Goal: Check status: Check status

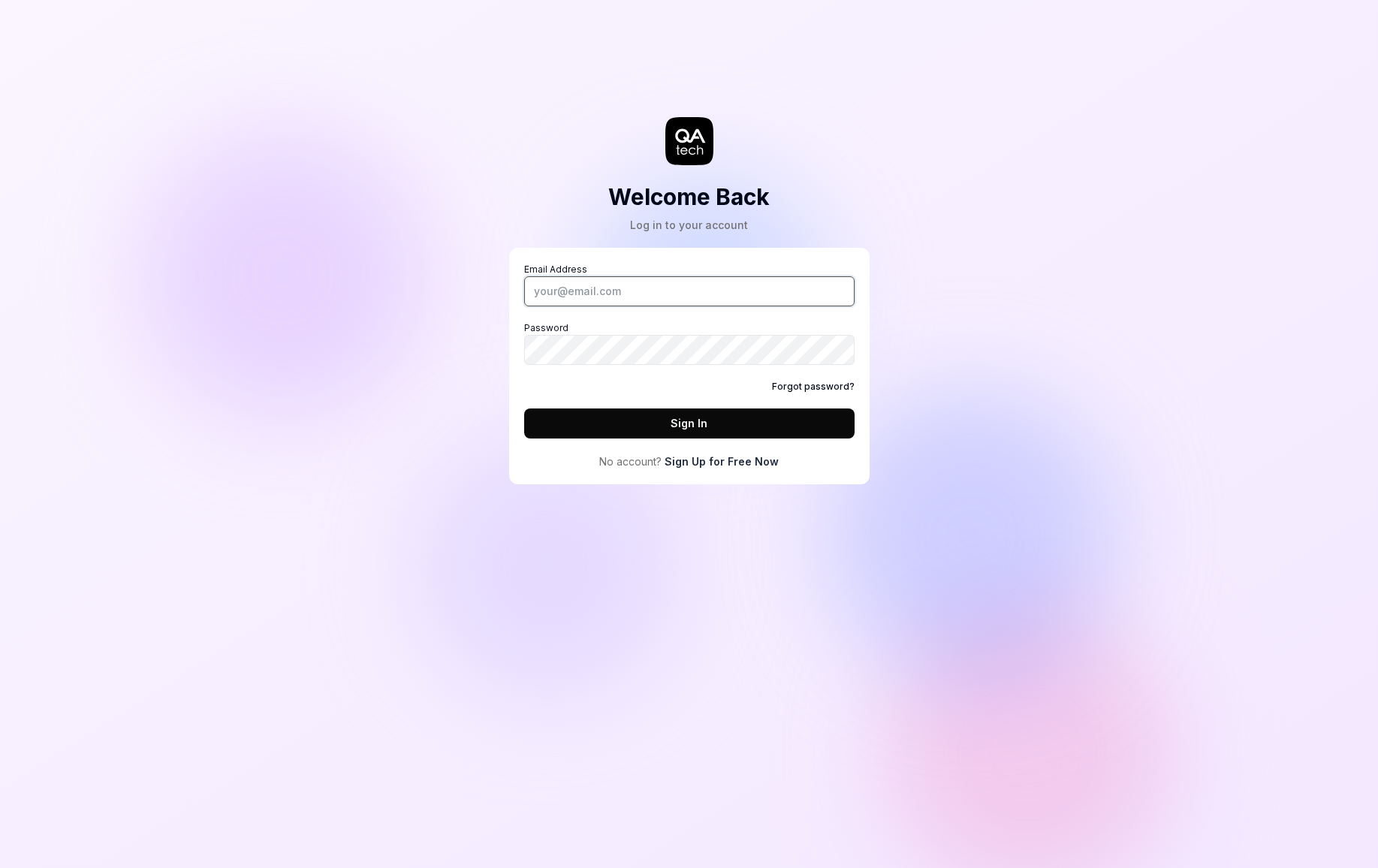
click at [672, 296] on input "Email Address" at bounding box center [689, 290] width 330 height 30
click at [691, 632] on div "Welcome Back Log in to your account Email Address Password Forgot password? Sig…" at bounding box center [689, 434] width 1378 height 868
click at [627, 283] on input "Email Address" at bounding box center [689, 290] width 330 height 30
type input "[PERSON_NAME][EMAIL_ADDRESS][DOMAIN_NAME]"
click at [524, 408] on button "Sign In" at bounding box center [689, 423] width 330 height 30
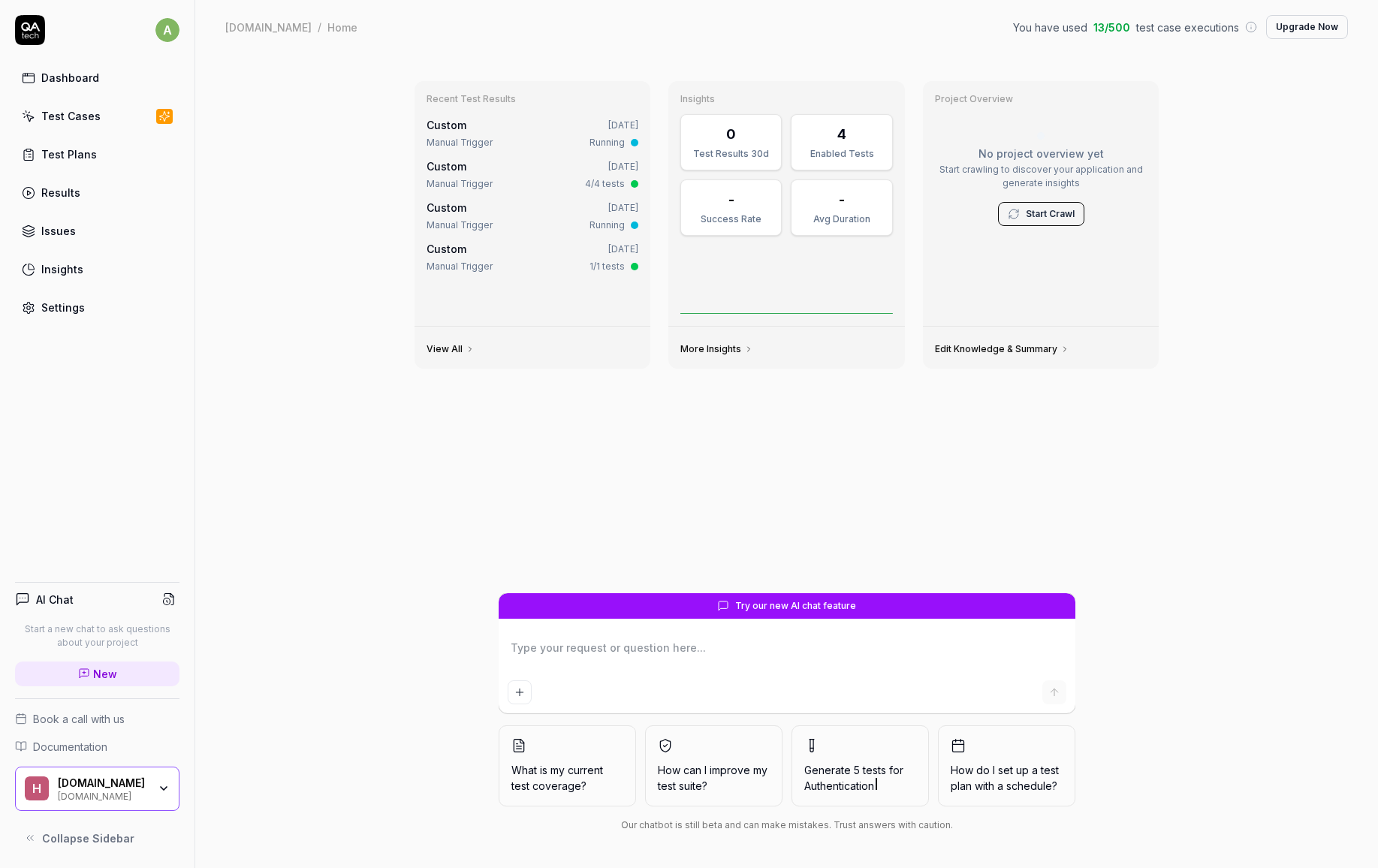
click at [296, 156] on div "Recent Test Results Custom [DATE] Manual Trigger Running Custom [DATE] Manual T…" at bounding box center [787, 461] width 1183 height 814
click at [312, 202] on div "Recent Test Results Custom [DATE] Manual Trigger Running Custom [DATE] Manual T…" at bounding box center [787, 461] width 1183 height 814
click at [290, 196] on div "Recent Test Results Custom [DATE] Manual Trigger Running Custom [DATE] Manual T…" at bounding box center [787, 461] width 1183 height 814
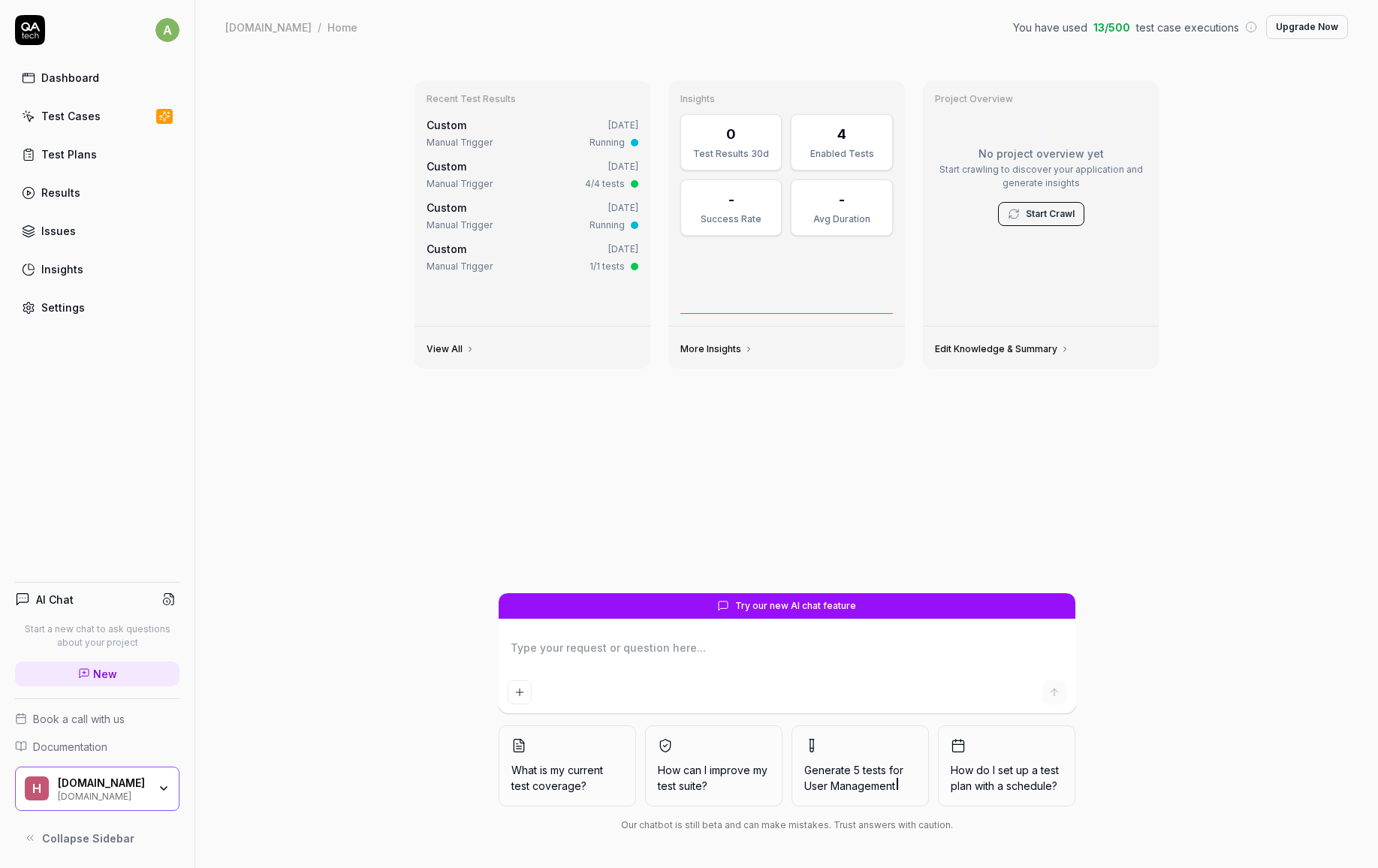
click at [290, 196] on div "Recent Test Results Custom [DATE] Manual Trigger Running Custom [DATE] Manual T…" at bounding box center [787, 461] width 1183 height 814
click at [334, 170] on div "Recent Test Results Custom [DATE] Manual Trigger Running Custom [DATE] Manual T…" at bounding box center [787, 461] width 1183 height 814
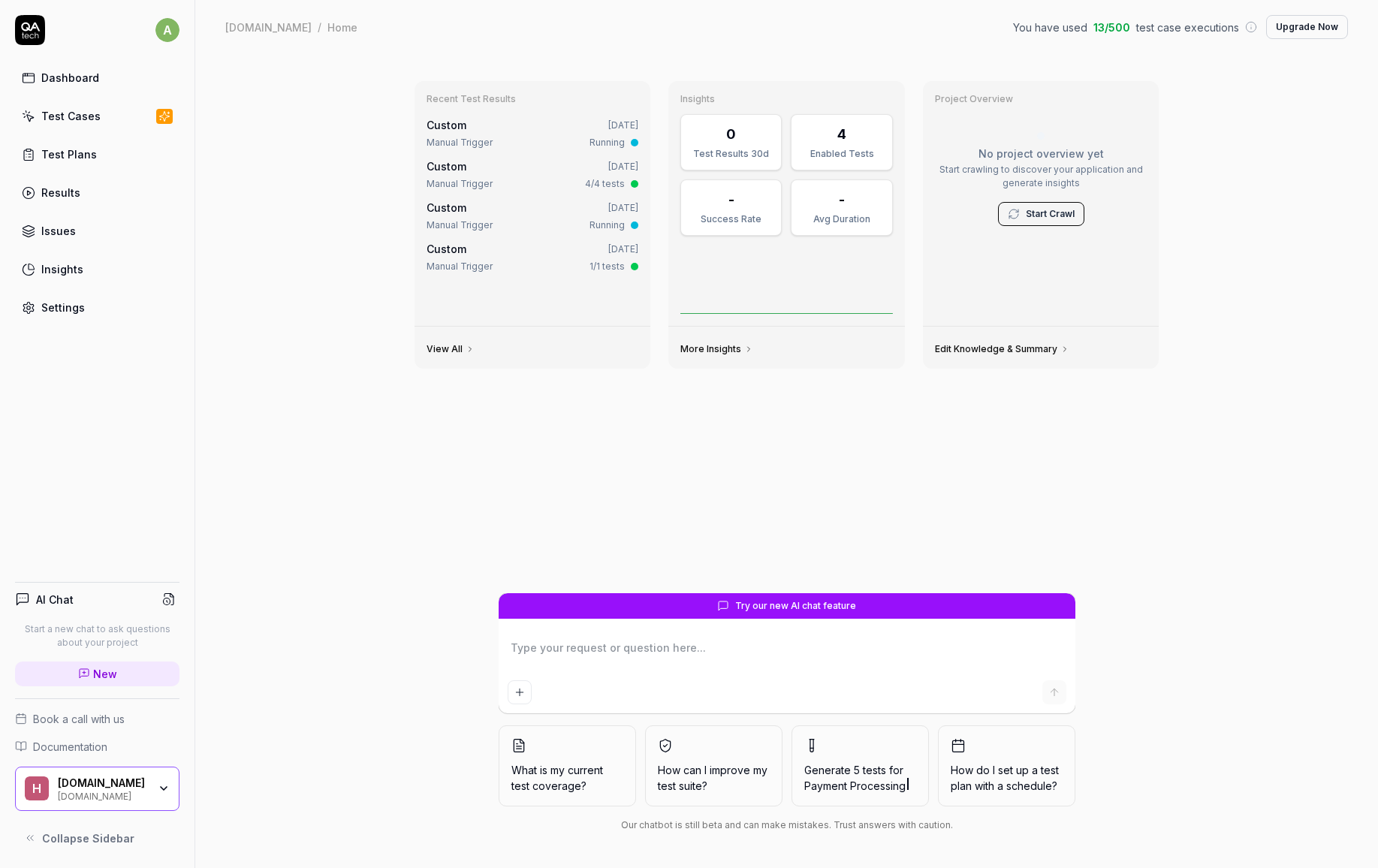
click at [334, 170] on div "Recent Test Results Custom [DATE] Manual Trigger Running Custom [DATE] Manual T…" at bounding box center [787, 461] width 1183 height 814
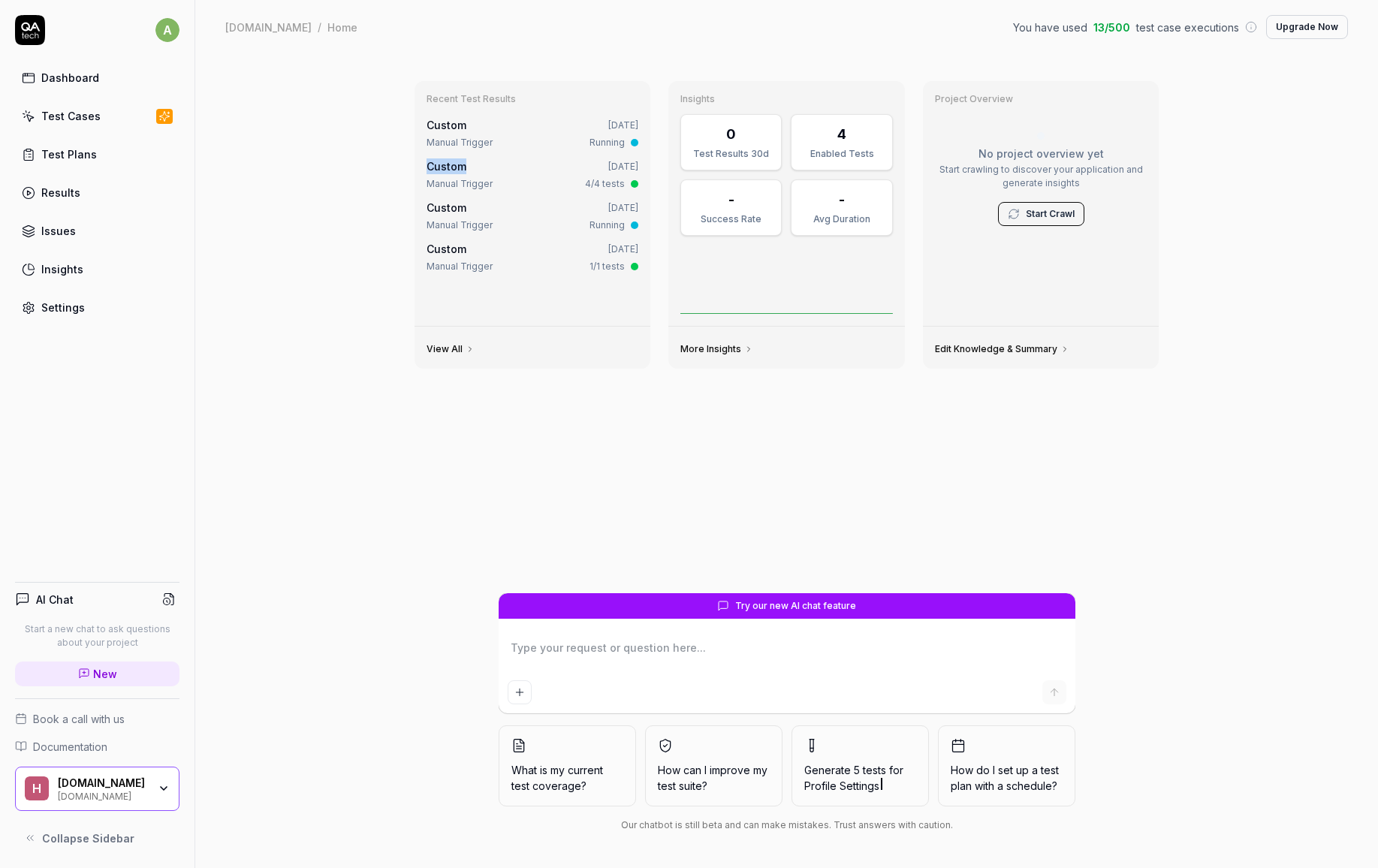
click at [334, 170] on div "Recent Test Results Custom [DATE] Manual Trigger Running Custom [DATE] Manual T…" at bounding box center [787, 461] width 1183 height 814
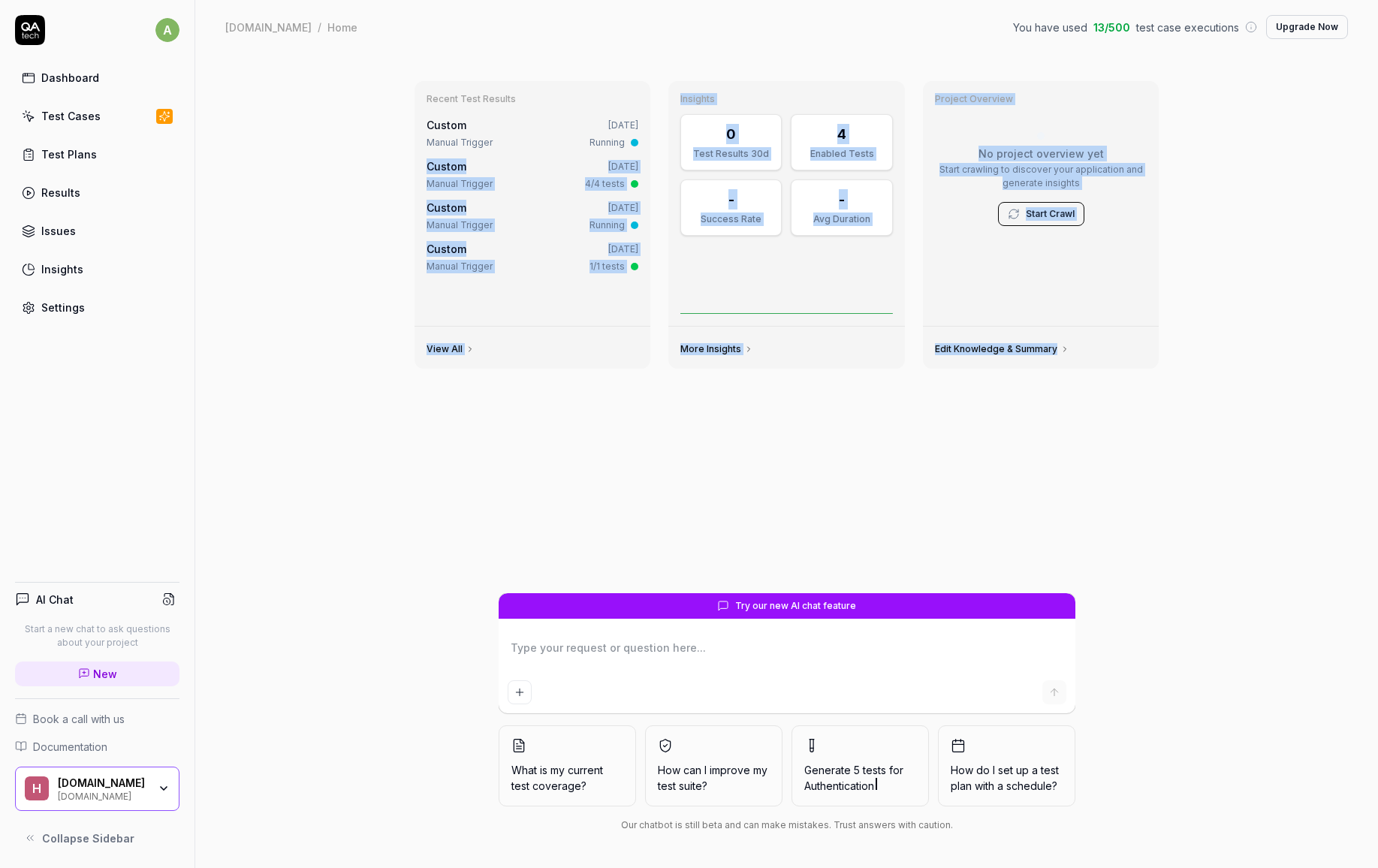
drag, startPoint x: 334, startPoint y: 170, endPoint x: 1317, endPoint y: 537, distance: 1049.3
click at [1311, 536] on div "Recent Test Results Custom [DATE] Manual Trigger Running Custom [DATE] Manual T…" at bounding box center [787, 461] width 1183 height 814
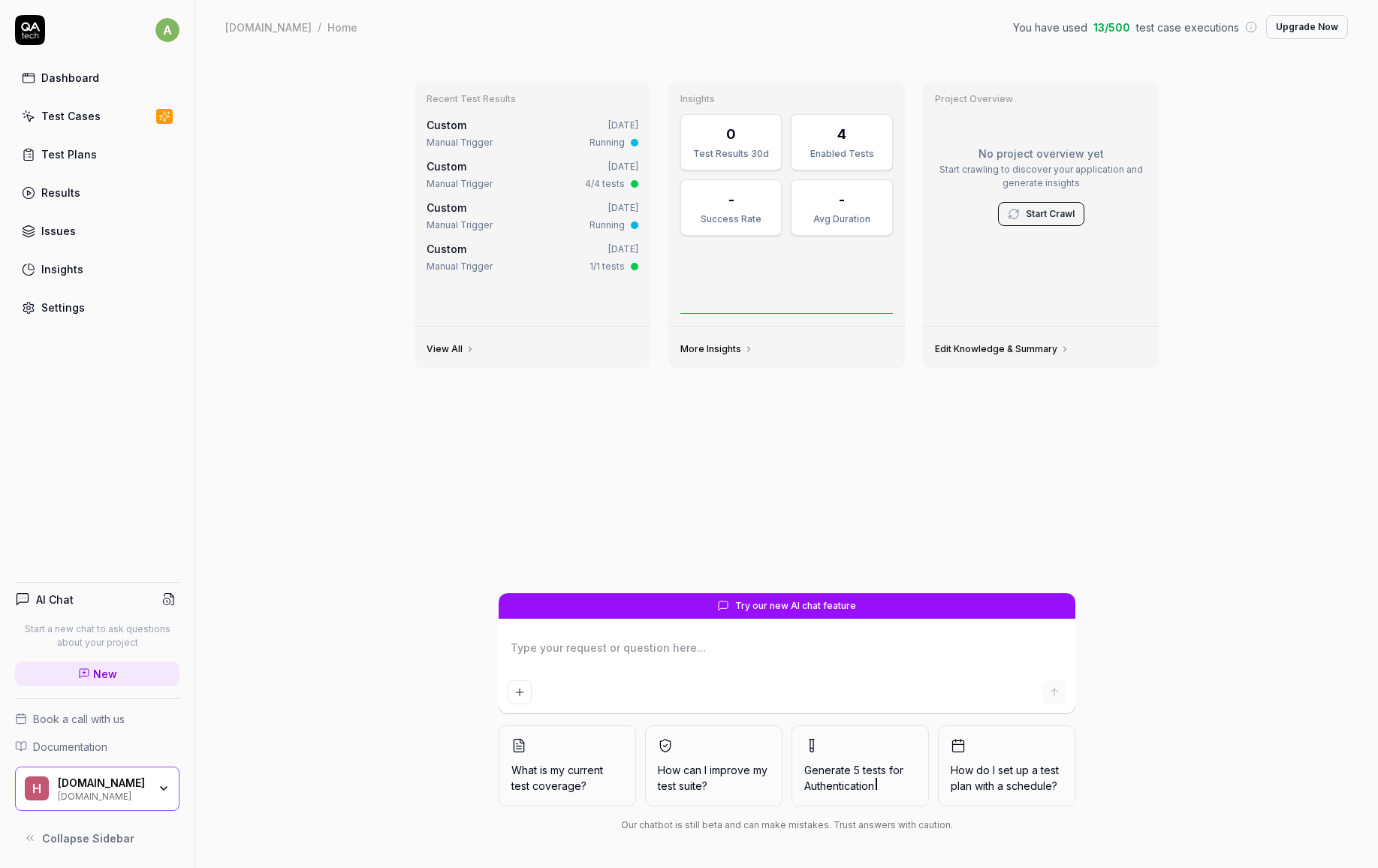
click at [1298, 537] on div "Recent Test Results Custom [DATE] Manual Trigger Running Custom [DATE] Manual T…" at bounding box center [787, 461] width 1183 height 814
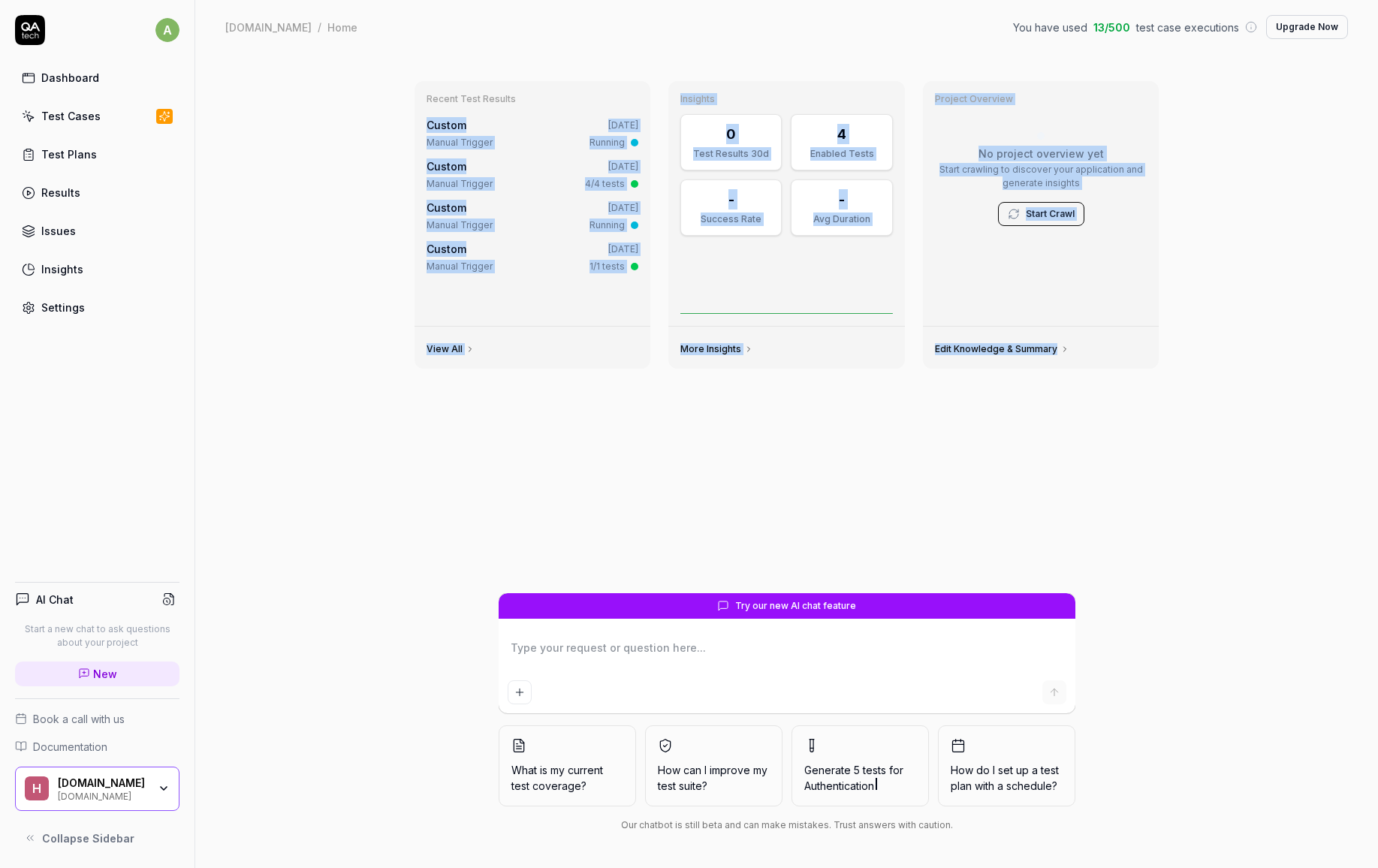
drag, startPoint x: 1285, startPoint y: 574, endPoint x: 371, endPoint y: 100, distance: 1029.6
click at [389, 112] on div "Recent Test Results Custom [DATE] Manual Trigger Running Custom [DATE] Manual T…" at bounding box center [787, 461] width 1183 height 814
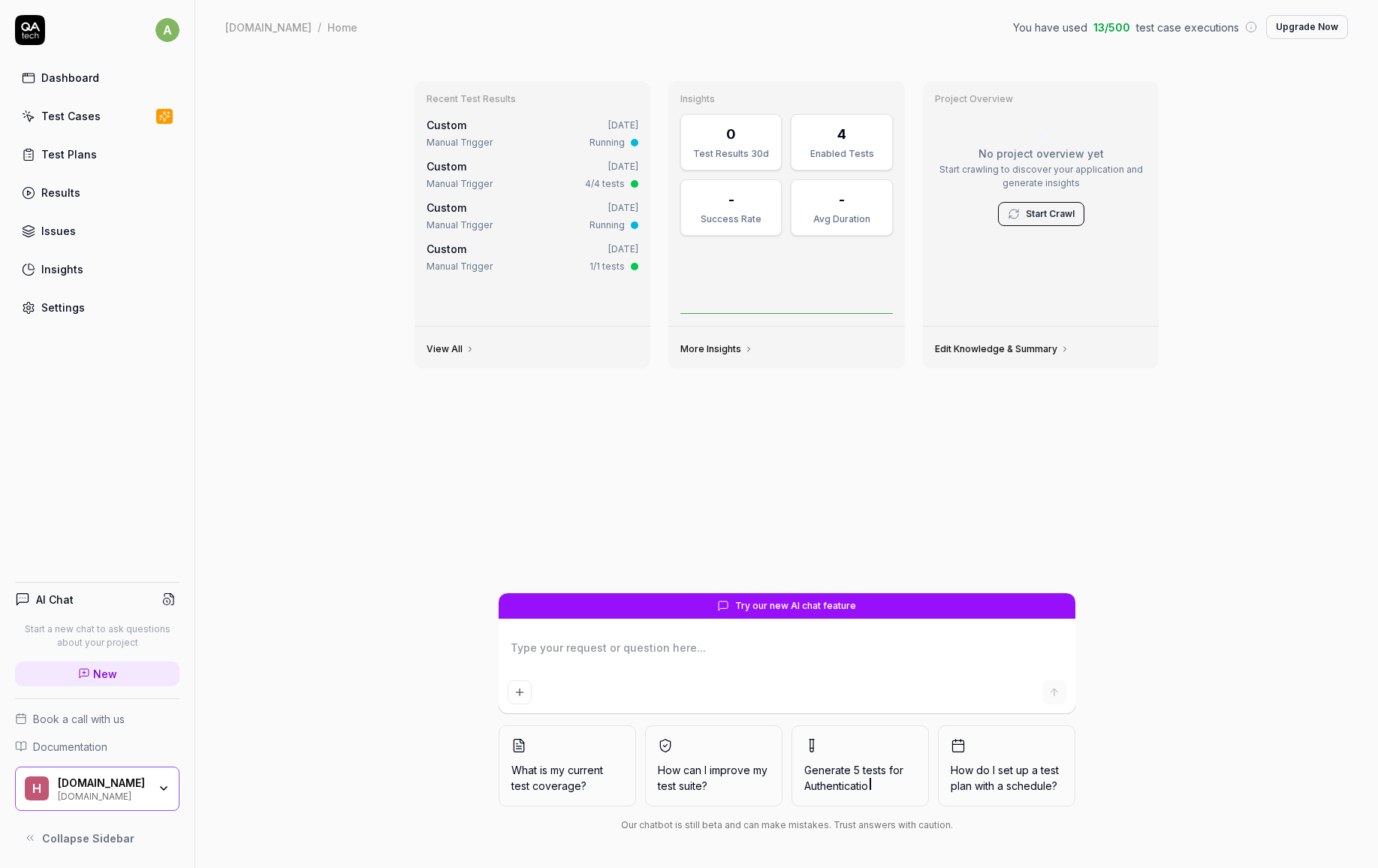
click at [371, 100] on div "Recent Test Results Custom [DATE] Manual Trigger Running Custom [DATE] Manual T…" at bounding box center [787, 461] width 1183 height 814
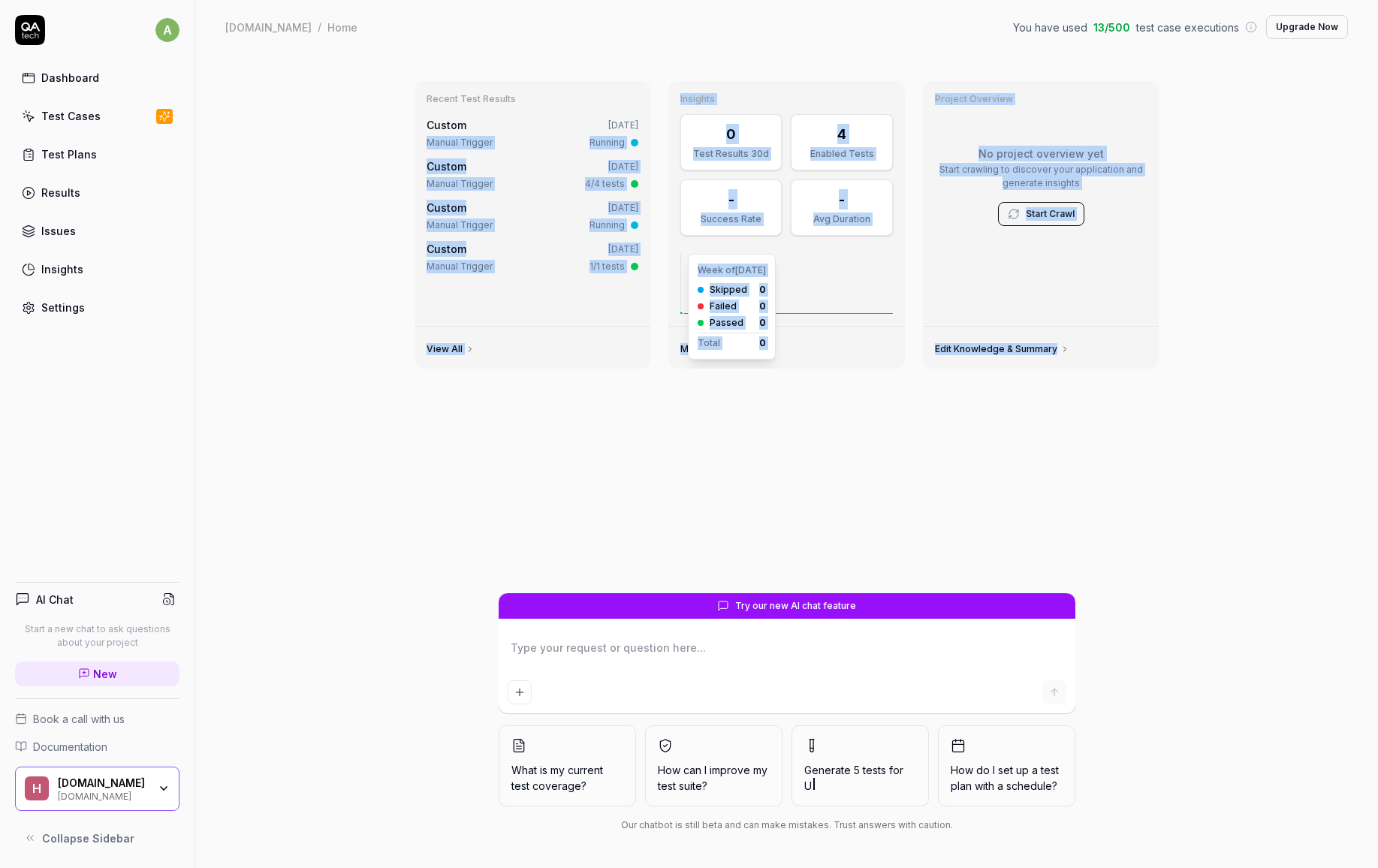
drag, startPoint x: 309, startPoint y: 142, endPoint x: 1289, endPoint y: 529, distance: 1053.6
click at [1267, 521] on div "Recent Test Results Custom [DATE] Manual Trigger Running Custom [DATE] Manual T…" at bounding box center [787, 461] width 1183 height 814
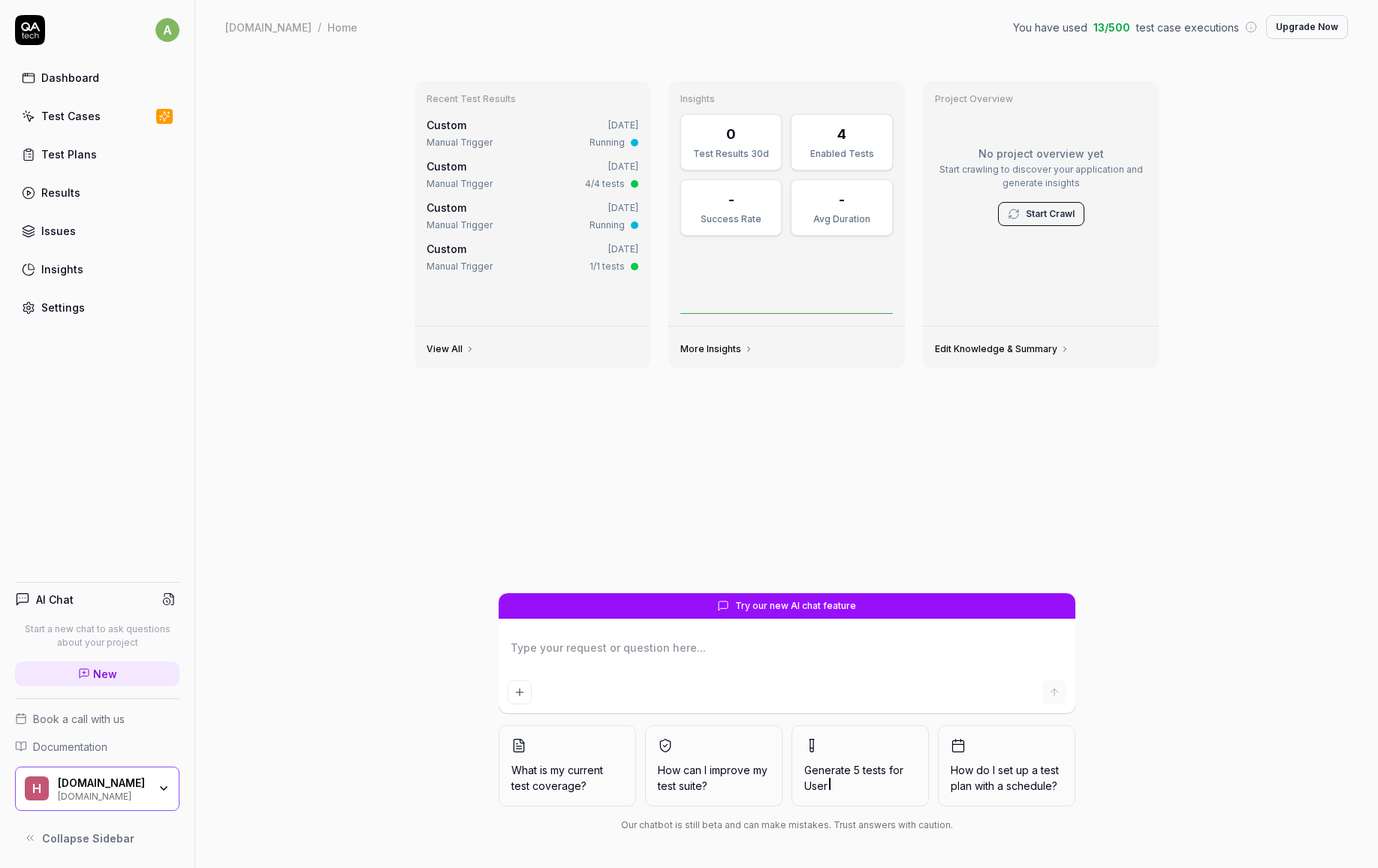
click at [1289, 529] on div "Recent Test Results Custom [DATE] Manual Trigger Running Custom [DATE] Manual T…" at bounding box center [787, 461] width 1183 height 814
click at [1283, 553] on div "Recent Test Results Custom [DATE] Manual Trigger Running Custom [DATE] Manual T…" at bounding box center [787, 461] width 1183 height 814
click at [1225, 442] on div "Recent Test Results Custom [DATE] Manual Trigger Running Custom [DATE] Manual T…" at bounding box center [787, 461] width 1183 height 814
click at [1210, 229] on div "Recent Test Results Custom [DATE] Manual Trigger Running Custom [DATE] Manual T…" at bounding box center [787, 461] width 1183 height 814
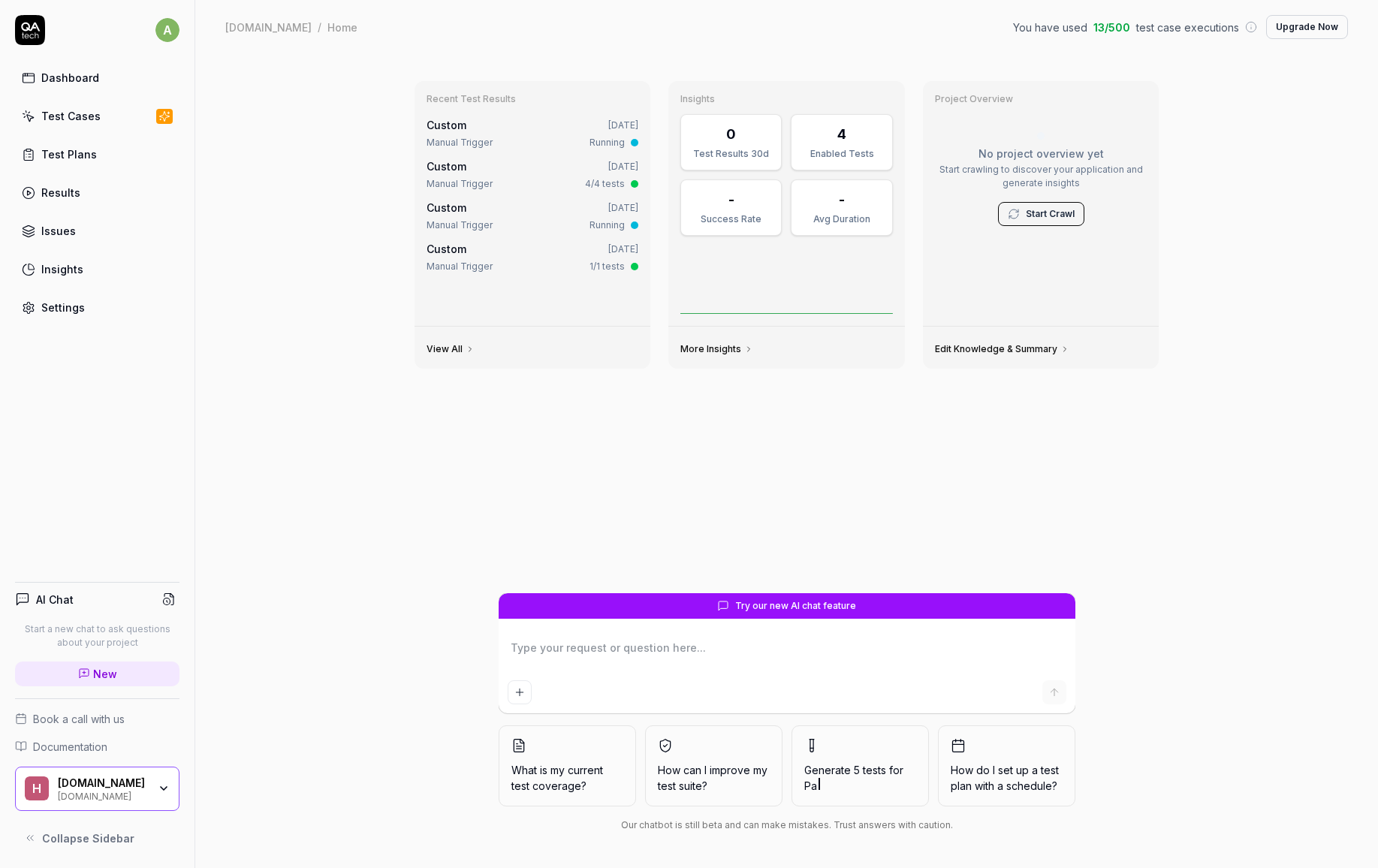
click at [1220, 156] on div "Recent Test Results Custom [DATE] Manual Trigger Running Custom [DATE] Manual T…" at bounding box center [787, 461] width 1183 height 814
drag, startPoint x: 966, startPoint y: 51, endPoint x: 976, endPoint y: 61, distance: 14.1
click at [966, 52] on div "[DOMAIN_NAME] / Home You have used 13 / 500 test case executions Upgrade Now [D…" at bounding box center [787, 27] width 1183 height 54
type textarea "*"
